Goal: Information Seeking & Learning: Learn about a topic

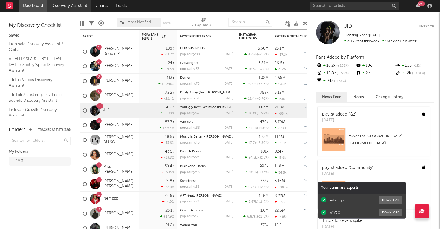
click at [79, 6] on link "Discovery Assistant" at bounding box center [69, 6] width 44 height 12
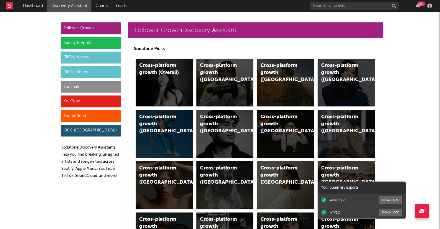
click at [104, 43] on div "Spotify & Apple" at bounding box center [91, 43] width 60 height 12
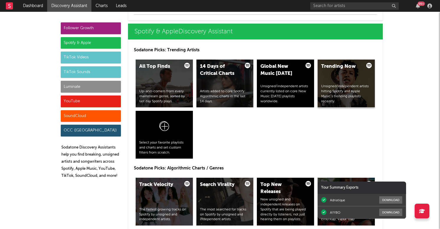
scroll to position [603, 0]
click at [177, 181] on div "Track Velocity The fastest growing tracks on Spotify by unsigned and independen…" at bounding box center [164, 202] width 57 height 48
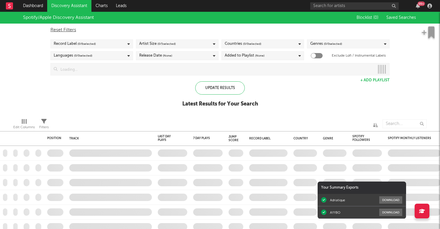
checkbox input "true"
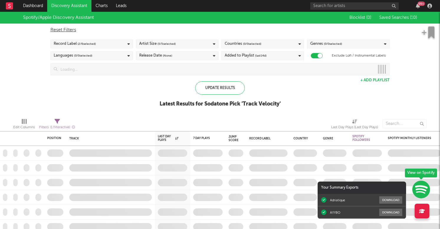
click at [398, 16] on span "Saved Searches ( 10 )" at bounding box center [398, 18] width 38 height 4
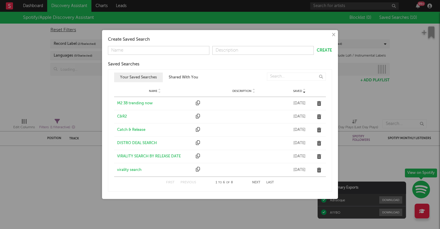
click at [136, 103] on div "M2 3B trending now" at bounding box center [155, 103] width 76 height 6
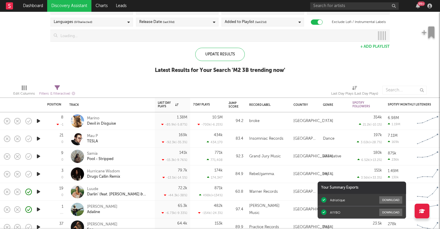
click at [37, 121] on icon "button" at bounding box center [38, 120] width 6 height 7
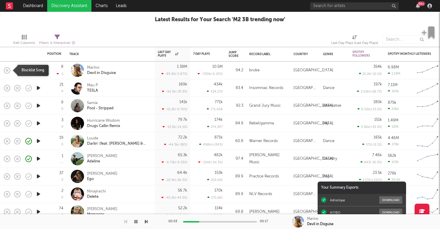
click at [6, 68] on icon "button" at bounding box center [7, 70] width 8 height 8
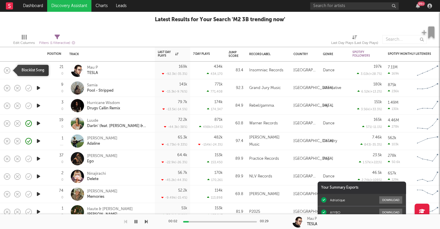
click at [6, 68] on icon "button" at bounding box center [7, 70] width 8 height 8
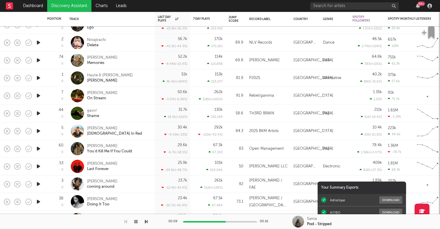
click at [39, 131] on icon "button" at bounding box center [38, 130] width 6 height 7
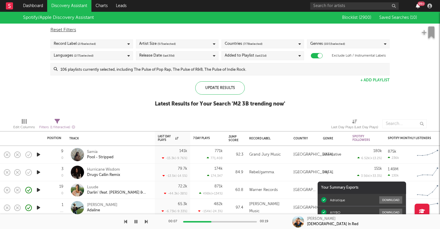
click at [417, 6] on icon "button" at bounding box center [417, 6] width 4 height 5
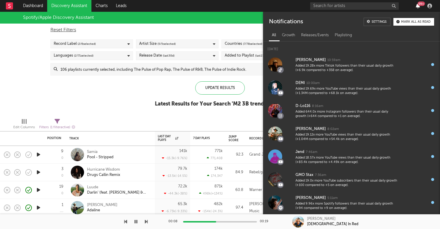
click at [417, 6] on icon "button" at bounding box center [417, 6] width 4 height 5
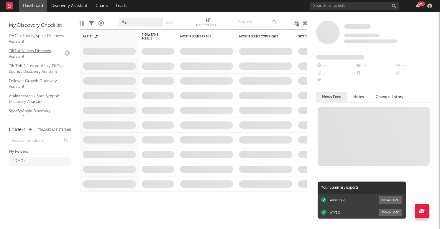
scroll to position [40, 0]
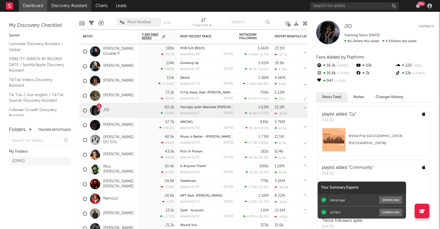
click at [72, 9] on link "Discovery Assistant" at bounding box center [69, 6] width 44 height 12
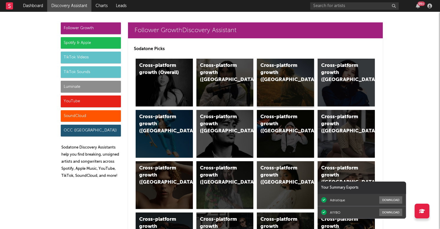
click at [272, 76] on div "Cross-platform growth (US)" at bounding box center [280, 72] width 40 height 21
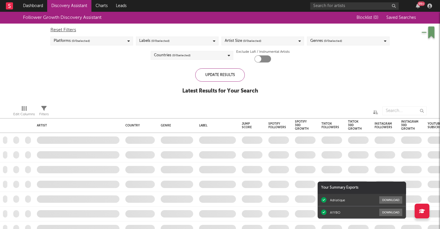
checkbox input "true"
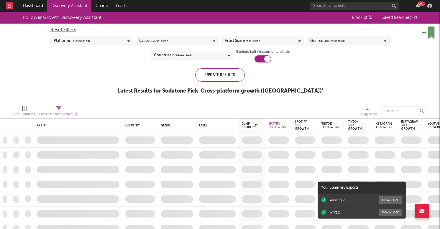
click at [402, 18] on span "Saved Searches ( 2 )" at bounding box center [398, 18] width 35 height 4
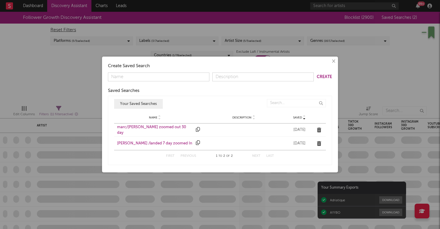
click at [135, 141] on div "marc /landed 7 day zoomed In" at bounding box center [155, 144] width 76 height 6
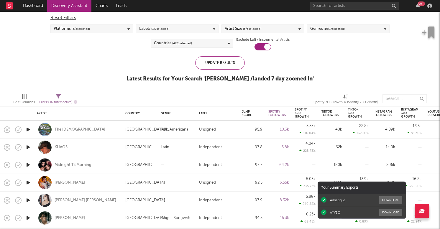
click at [27, 128] on icon "button" at bounding box center [28, 129] width 6 height 7
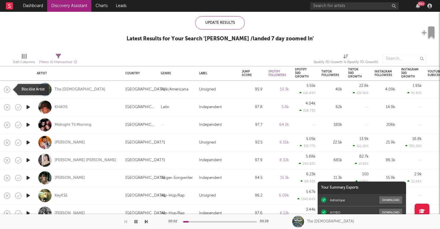
click at [6, 91] on icon "button" at bounding box center [7, 89] width 8 height 8
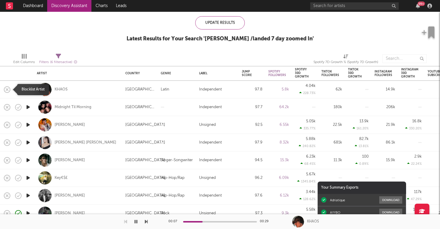
click at [8, 89] on icon "button" at bounding box center [7, 89] width 8 height 8
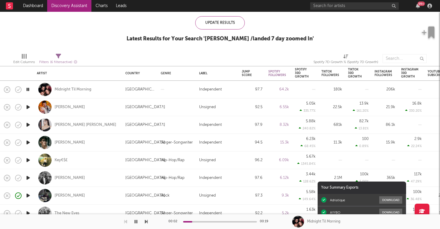
click at [29, 89] on icon "button" at bounding box center [28, 89] width 6 height 7
